Goal: Information Seeking & Learning: Learn about a topic

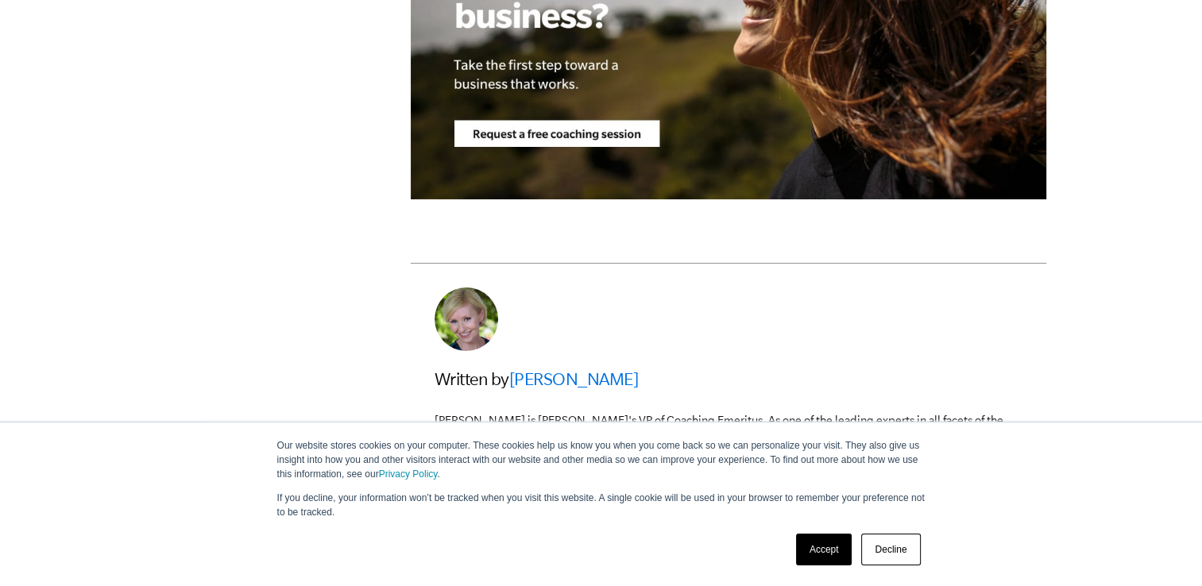
scroll to position [4735, 0]
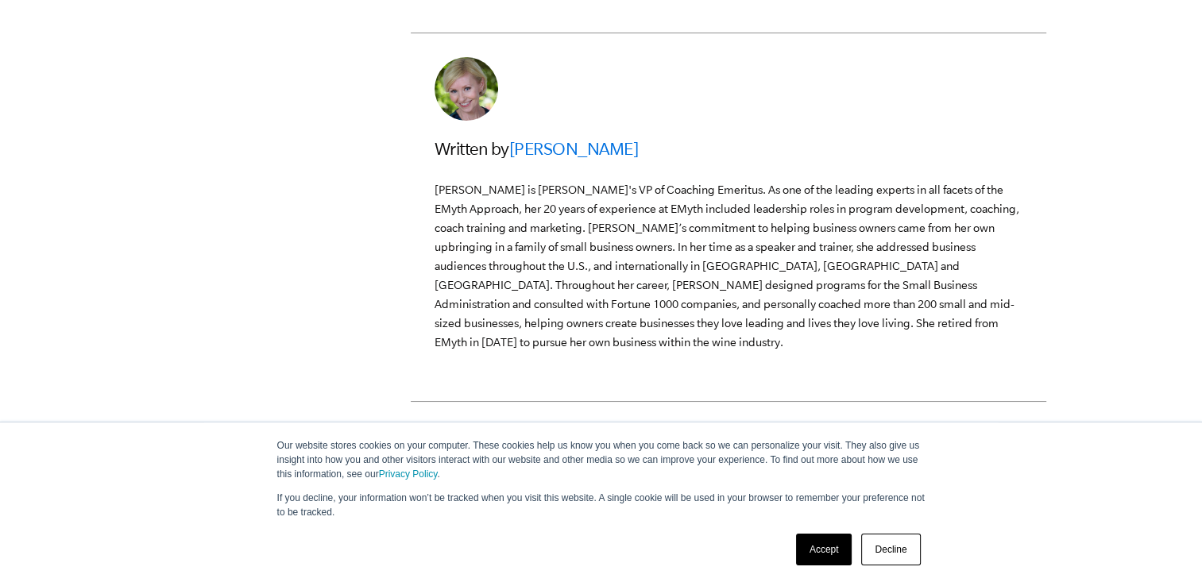
click at [892, 547] on link "Decline" at bounding box center [890, 550] width 59 height 32
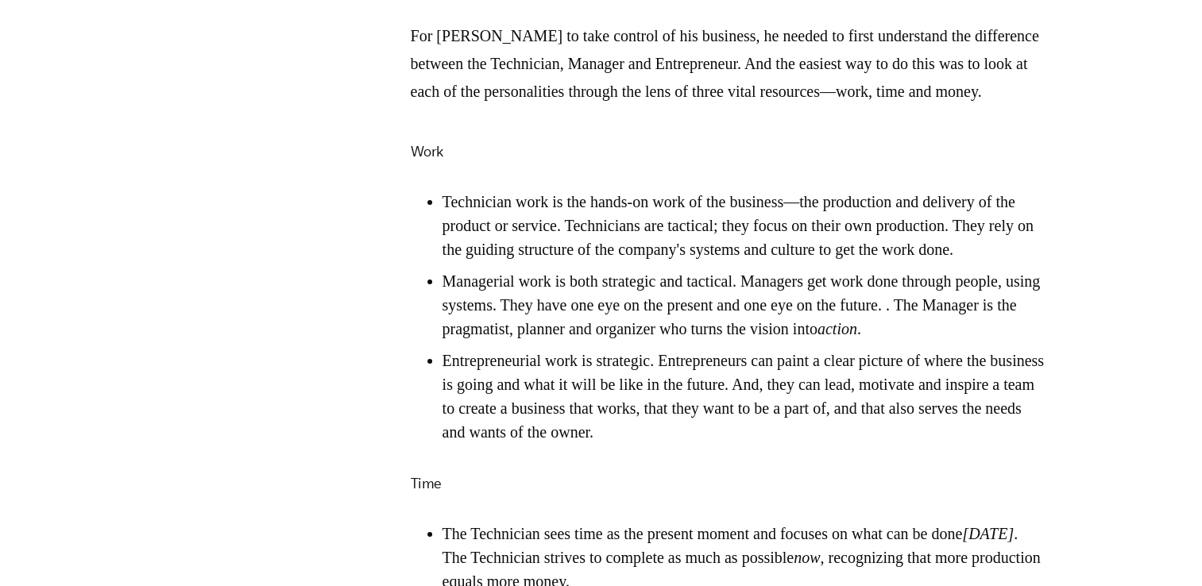
scroll to position [2393, 0]
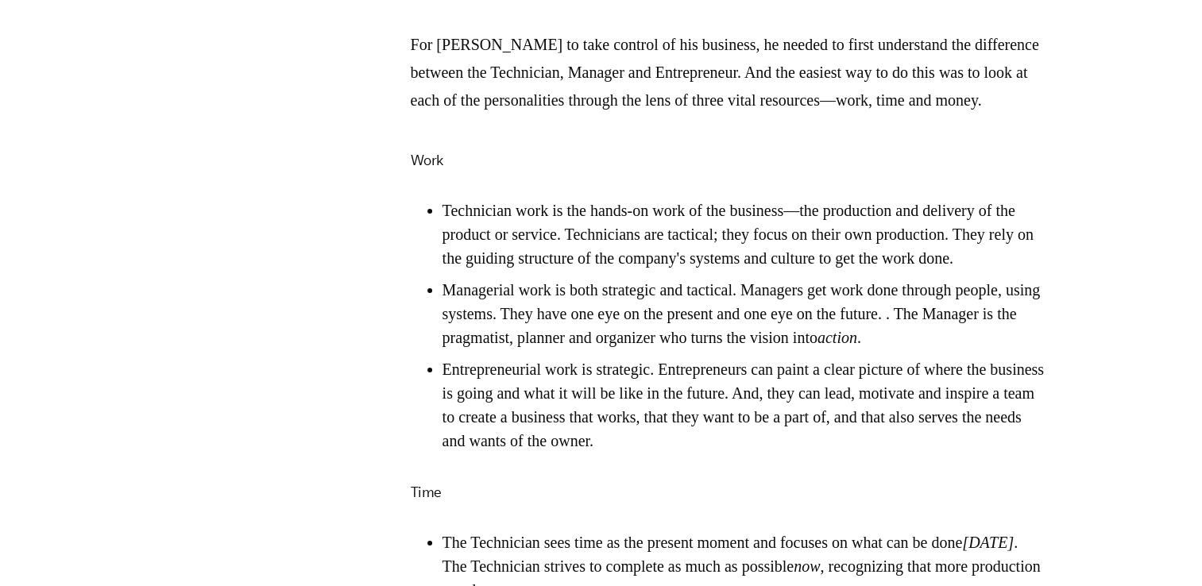
click at [461, 52] on p "For [PERSON_NAME] to take control of his business, he needed to first understan…" at bounding box center [729, 72] width 636 height 83
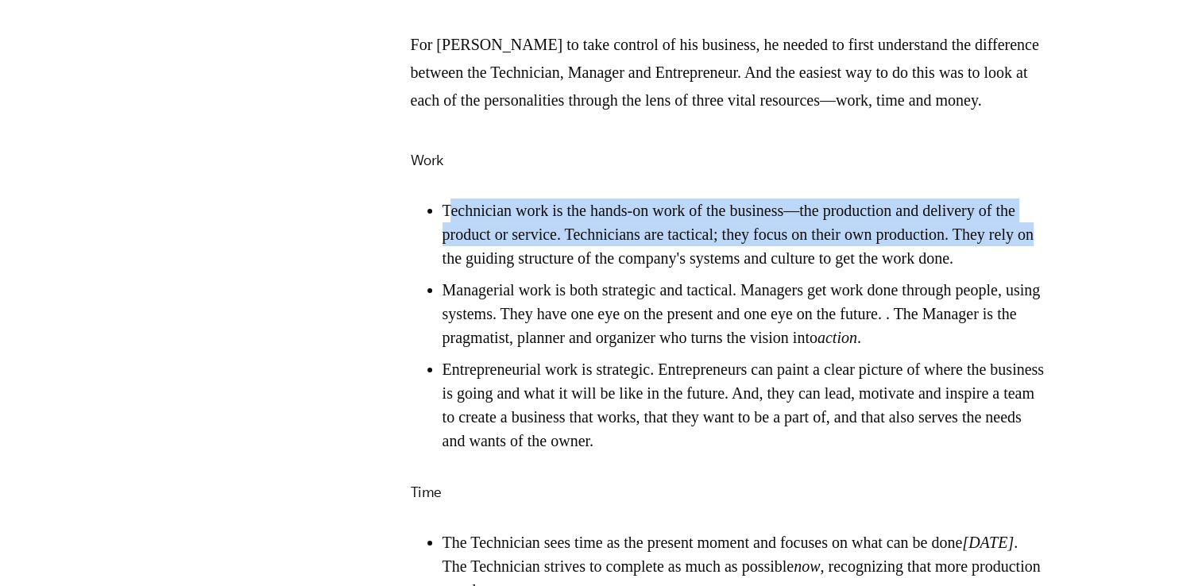
drag, startPoint x: 447, startPoint y: 227, endPoint x: 528, endPoint y: 267, distance: 89.6
click at [528, 267] on li "Technician work is the hands-on work of the business—the production and deliver…" at bounding box center [745, 235] width 604 height 72
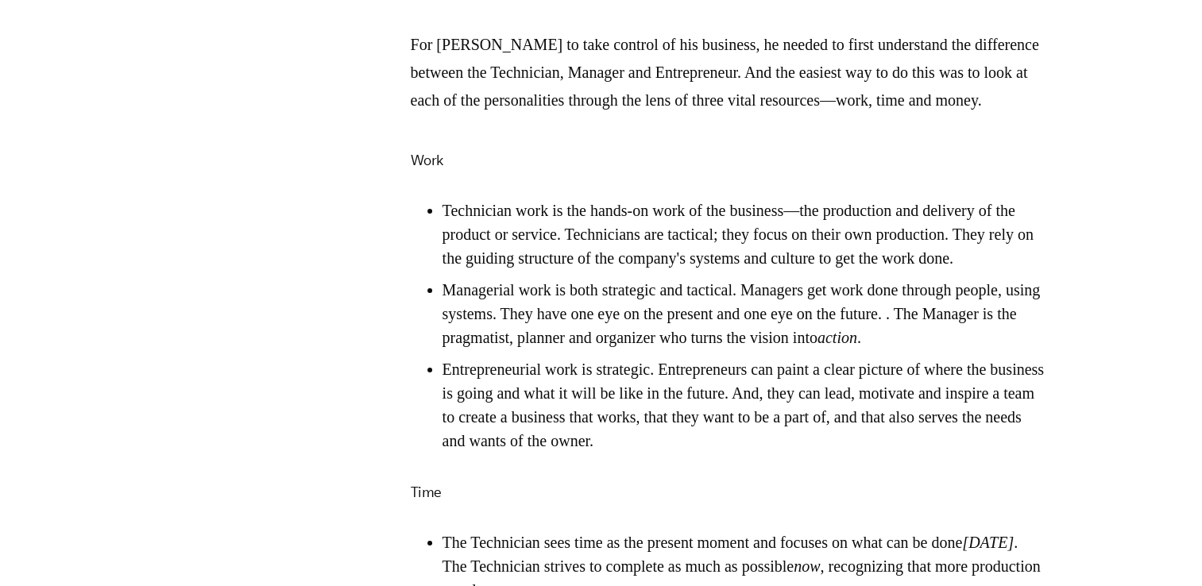
click at [531, 270] on li "Technician work is the hands-on work of the business—the production and deliver…" at bounding box center [745, 235] width 604 height 72
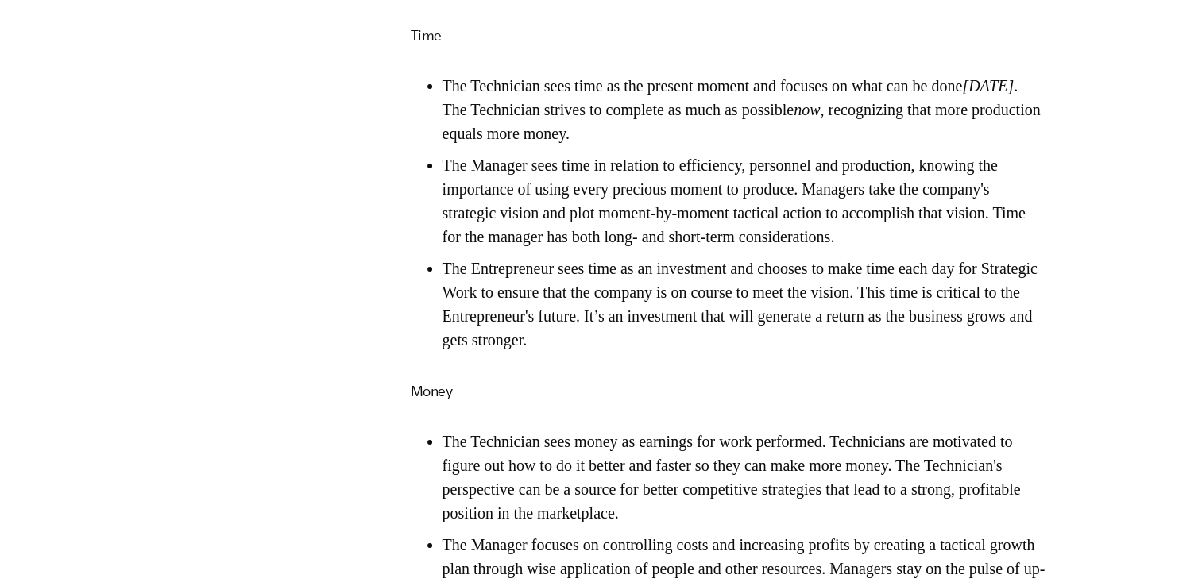
scroll to position [2851, 0]
click at [456, 228] on li "The Manager sees time in relation to efficiency, personnel and production, know…" at bounding box center [745, 200] width 604 height 95
drag, startPoint x: 456, startPoint y: 228, endPoint x: 553, endPoint y: 240, distance: 97.7
click at [553, 240] on li "The Manager sees time in relation to efficiency, personnel and production, know…" at bounding box center [745, 200] width 604 height 95
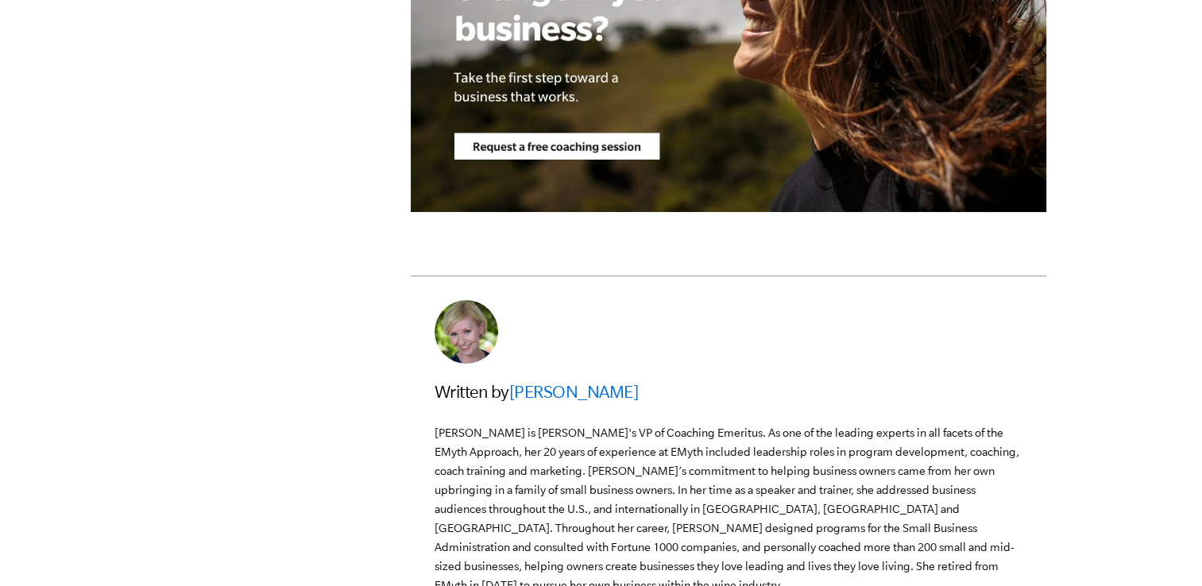
scroll to position [4502, 0]
